Goal: Task Accomplishment & Management: Manage account settings

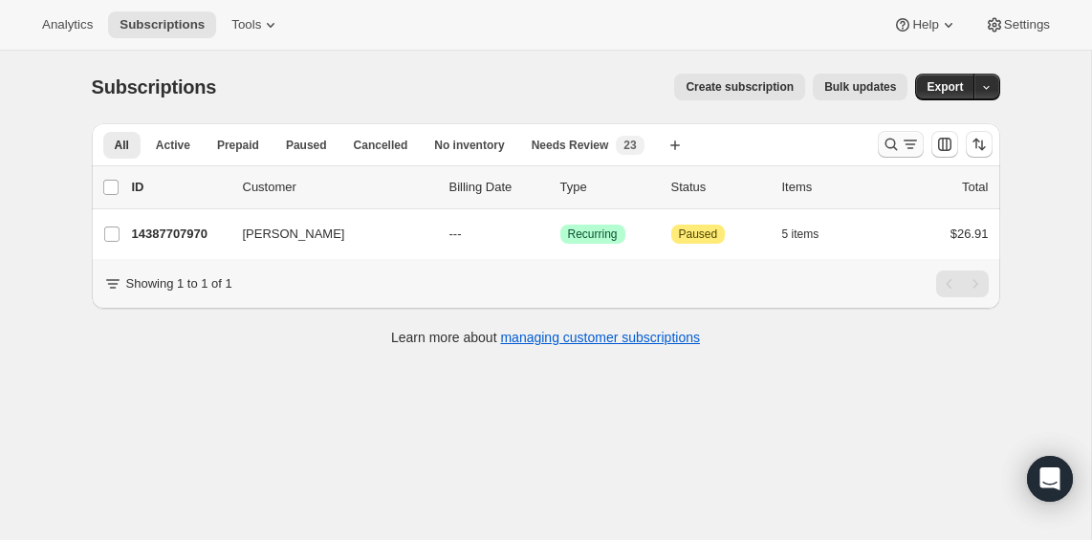
click at [906, 143] on icon "Search and filter results" at bounding box center [910, 144] width 19 height 19
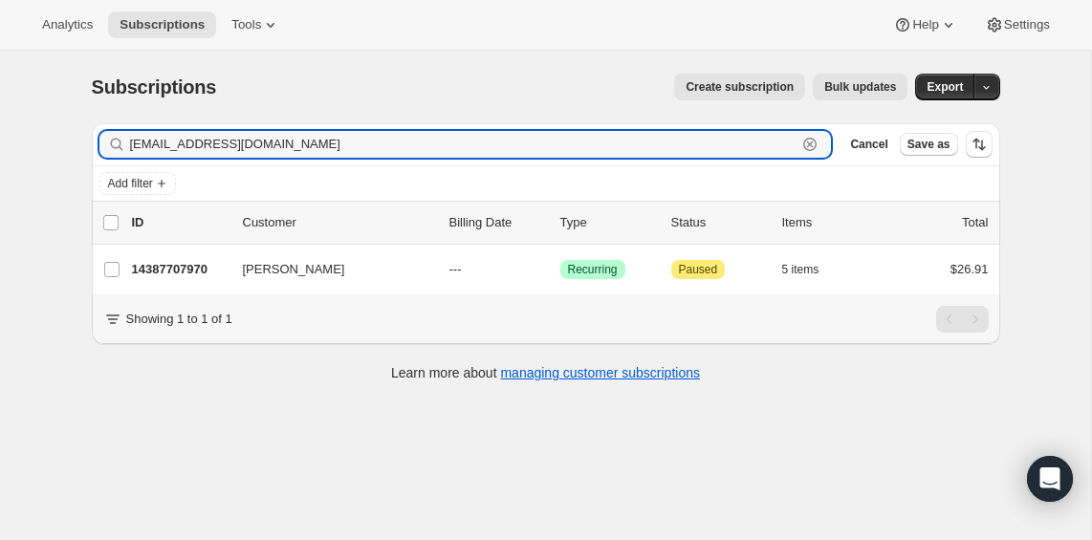
click at [816, 149] on icon "button" at bounding box center [810, 144] width 19 height 19
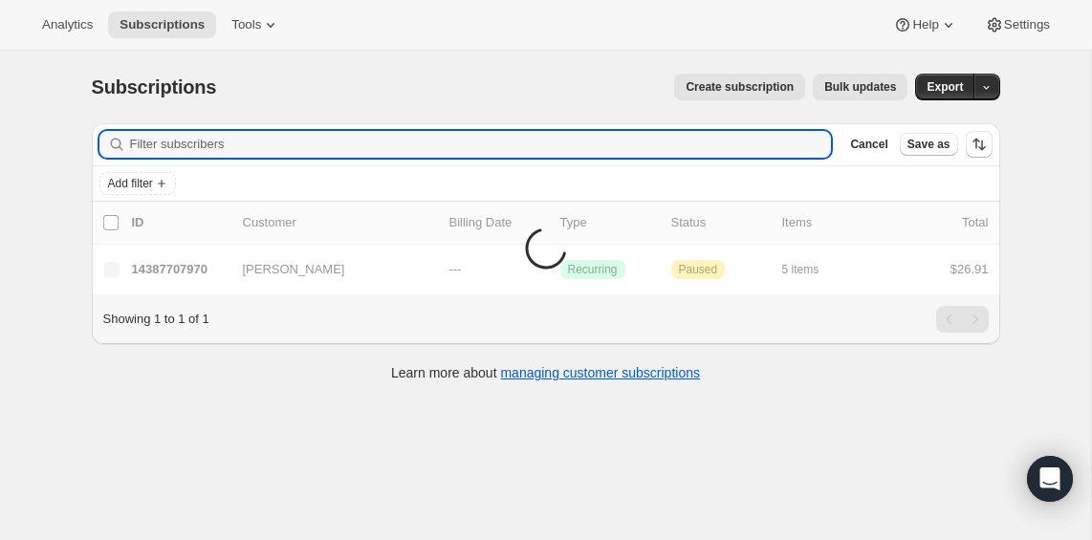
paste input "rtimothyjones@yahoo.com"
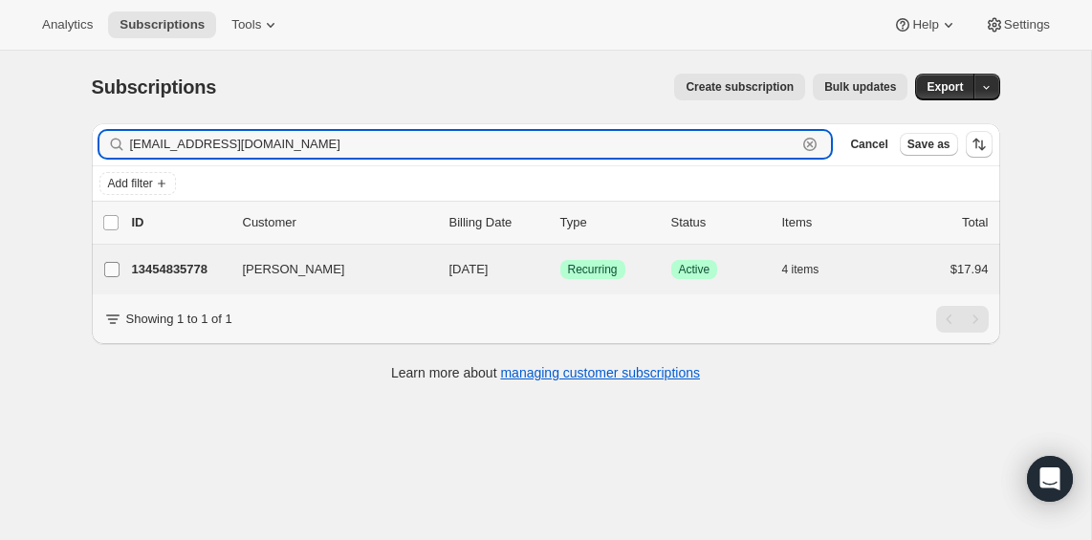
type input "rtimothyjones@yahoo.com"
click at [118, 271] on input "[PERSON_NAME]" at bounding box center [111, 269] width 15 height 15
checkbox input "true"
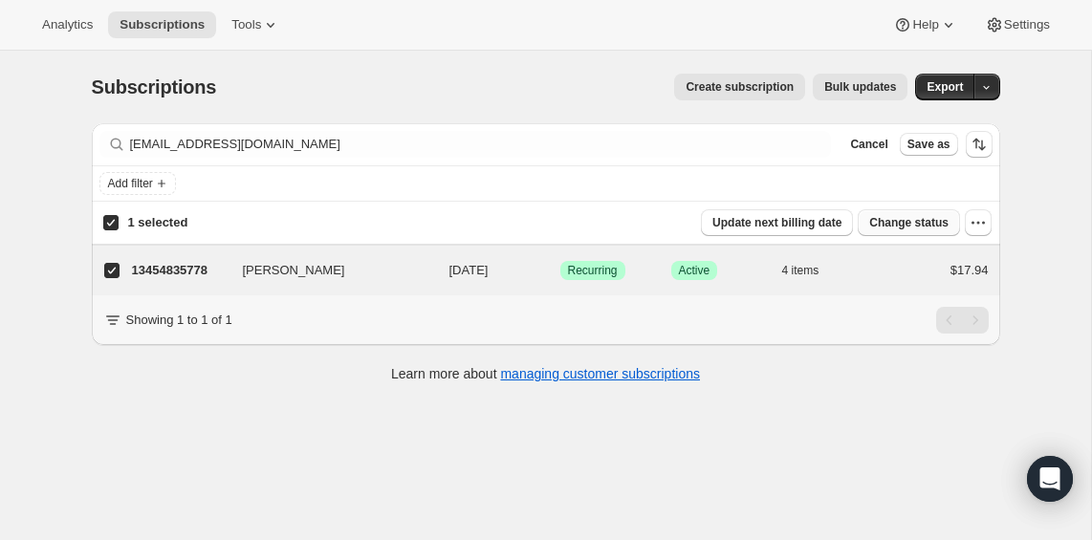
click at [919, 221] on span "Change status" at bounding box center [908, 222] width 79 height 15
select select "14"
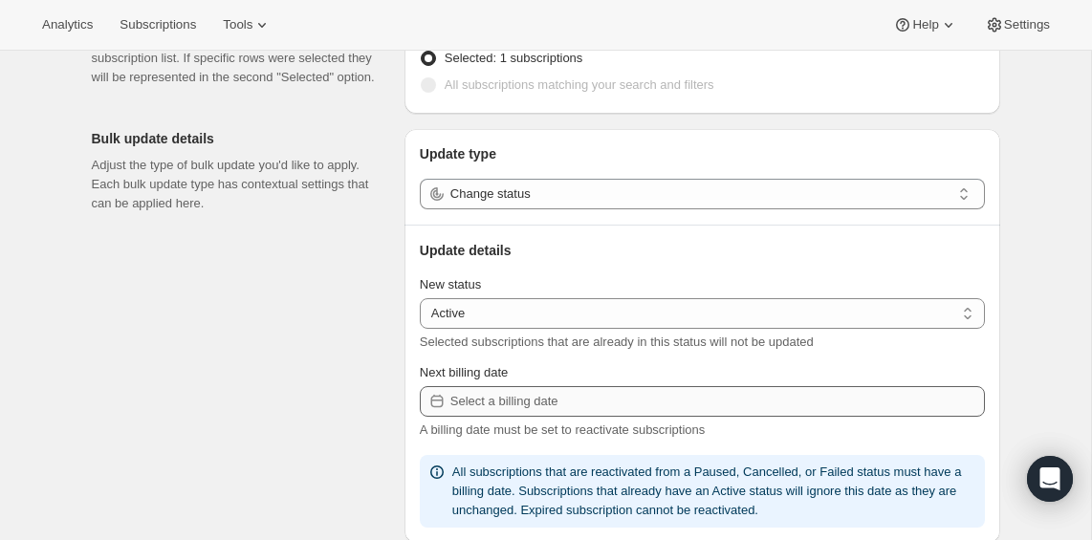
scroll to position [155, 0]
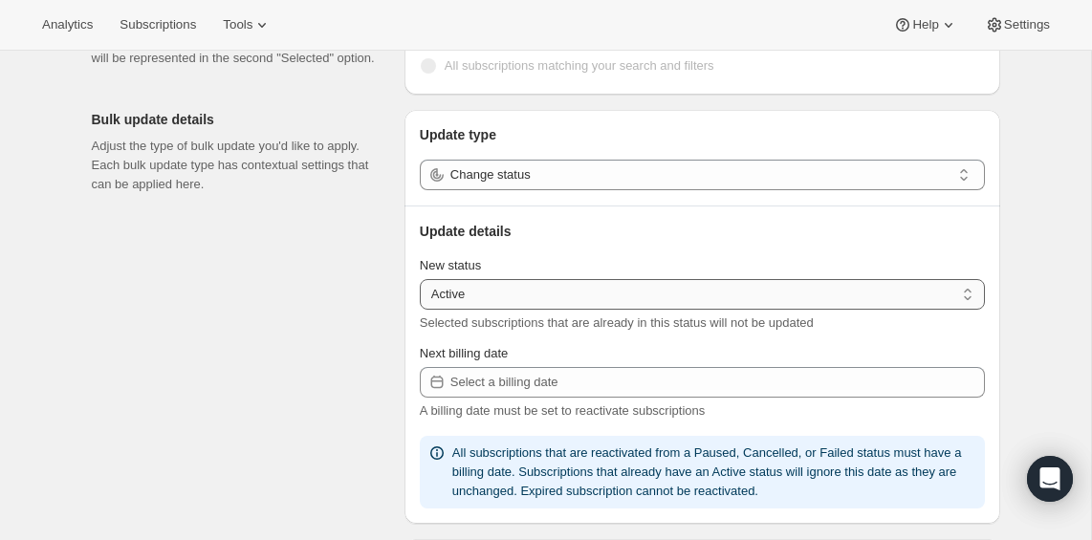
click at [801, 288] on select "Active Paused Cancelled" at bounding box center [702, 294] width 565 height 31
select select "paused"
click at [420, 279] on select "Active Paused Cancelled" at bounding box center [702, 294] width 565 height 31
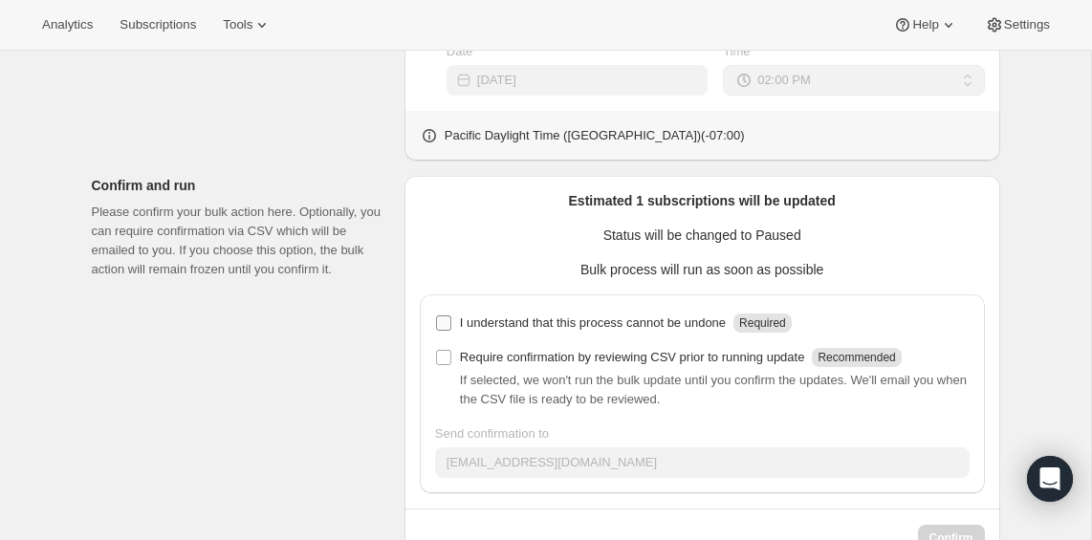
scroll to position [625, 0]
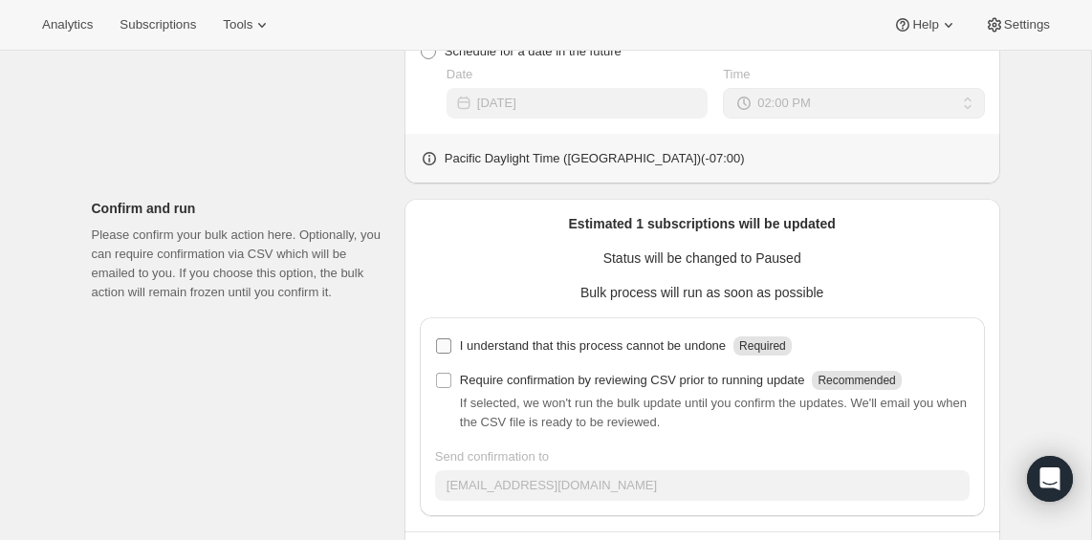
click at [443, 350] on input "I understand that this process cannot be undone Required" at bounding box center [443, 346] width 15 height 15
checkbox input "true"
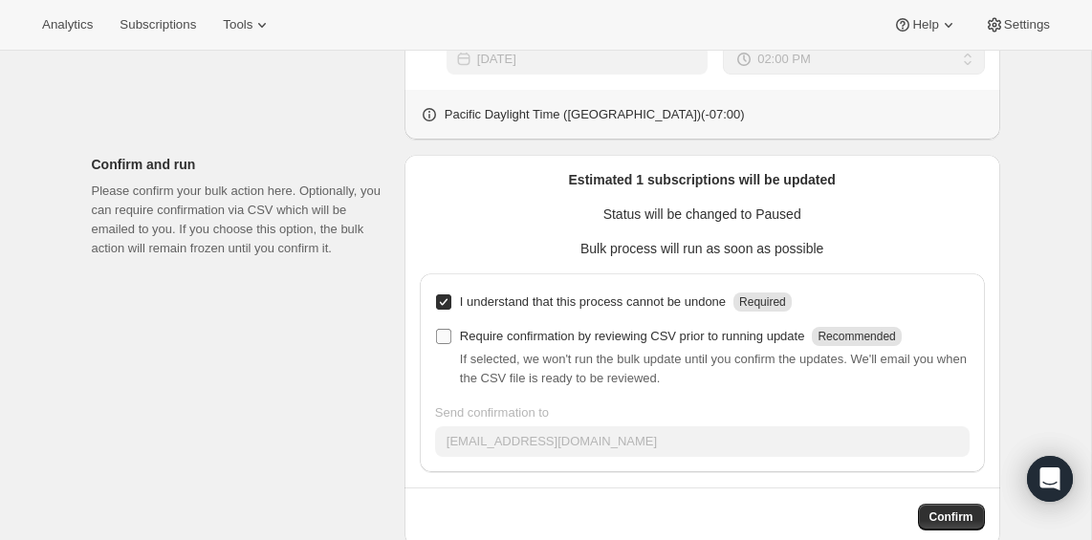
scroll to position [706, 0]
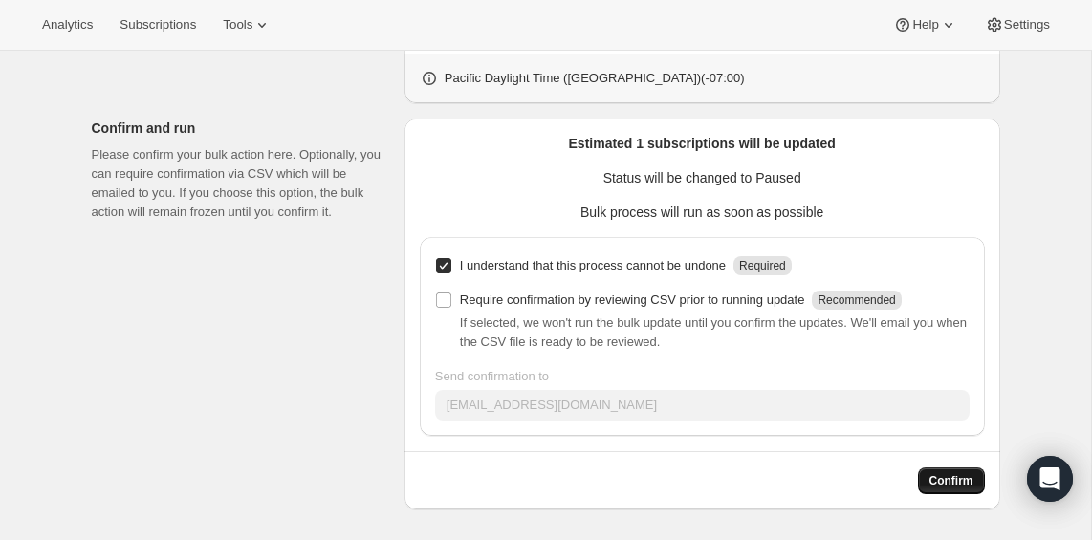
click at [954, 484] on span "Confirm" at bounding box center [952, 480] width 44 height 15
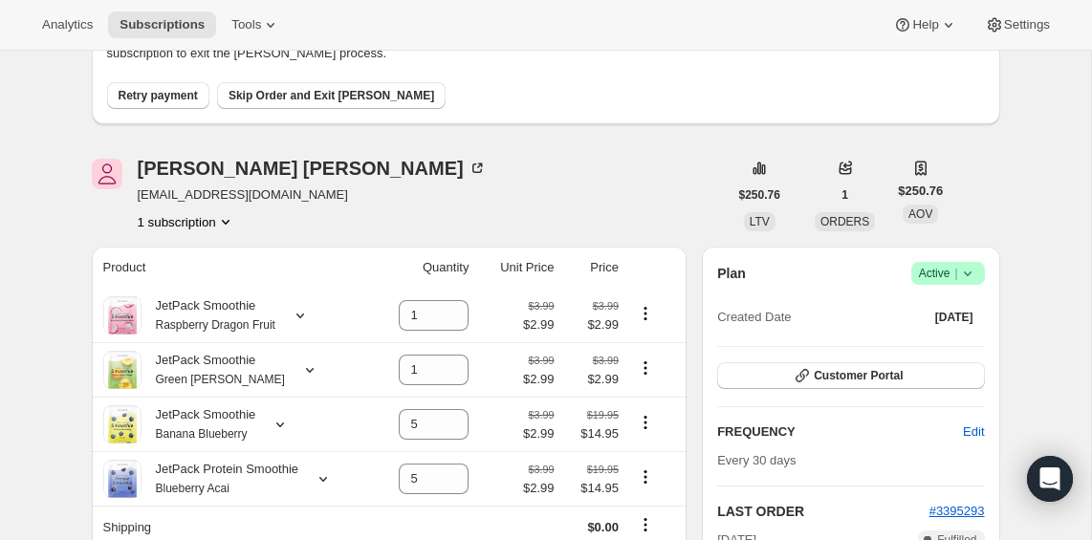
scroll to position [320, 0]
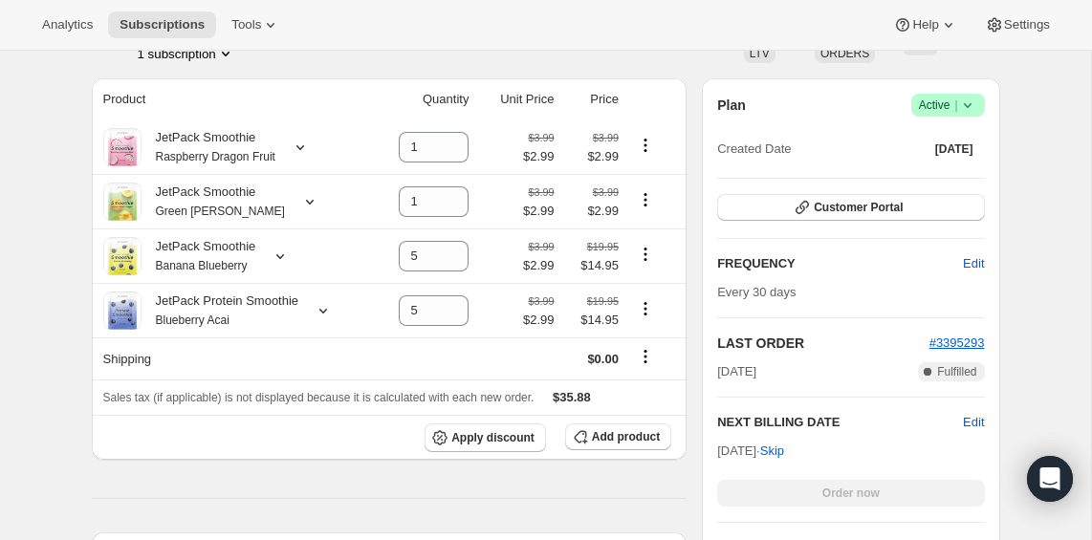
click at [950, 102] on span "Active |" at bounding box center [948, 105] width 58 height 19
click at [944, 186] on button "Cancel subscription" at bounding box center [943, 175] width 120 height 31
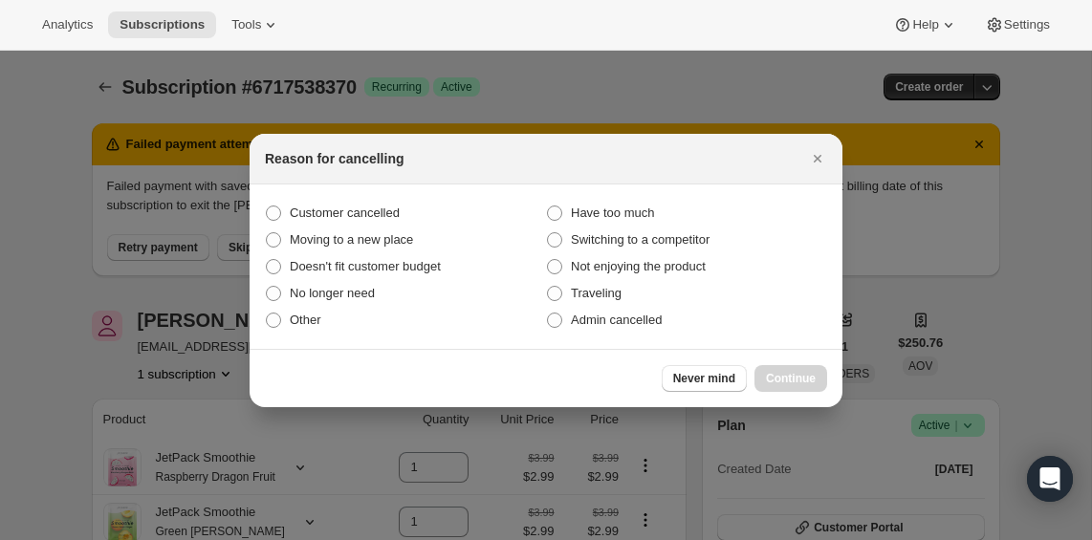
scroll to position [0, 0]
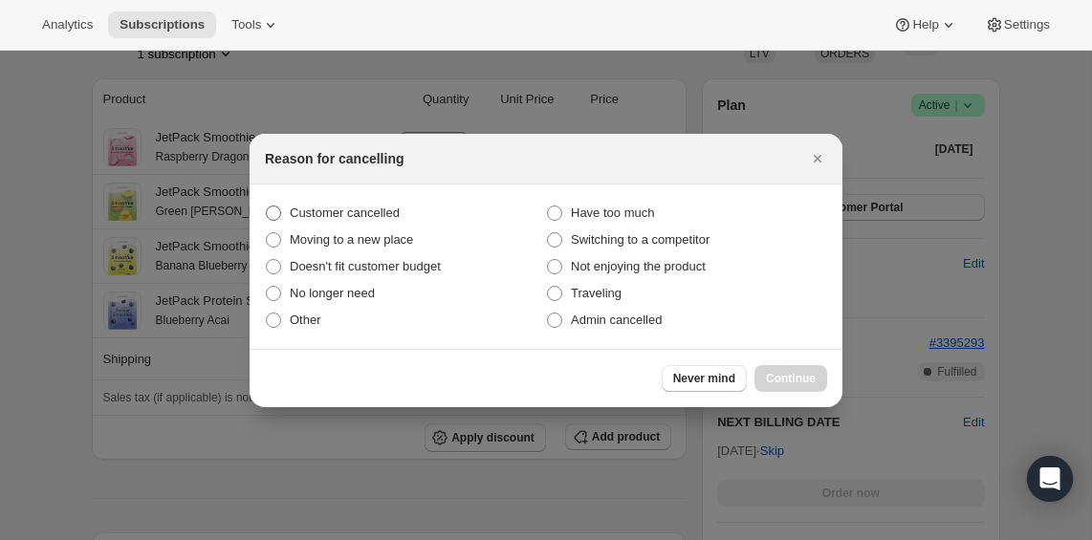
click at [338, 210] on span "Customer cancelled" at bounding box center [345, 213] width 110 height 14
click at [267, 207] on input "Customer cancelled" at bounding box center [266, 206] width 1 height 1
radio input "true"
click at [785, 378] on span "Continue" at bounding box center [791, 378] width 50 height 15
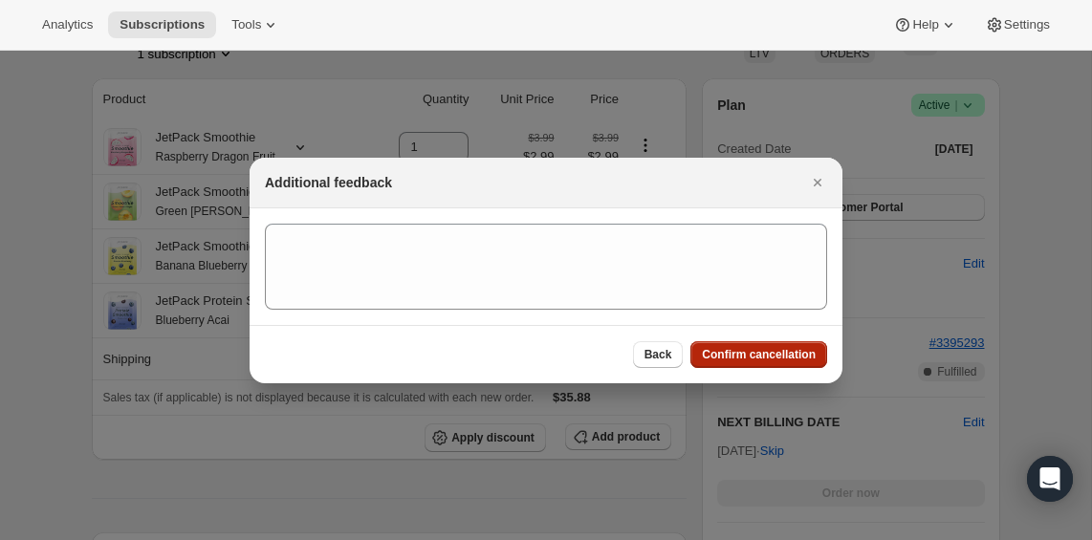
click at [740, 358] on span "Confirm cancellation" at bounding box center [759, 354] width 114 height 15
